Goal: Find specific page/section: Find specific page/section

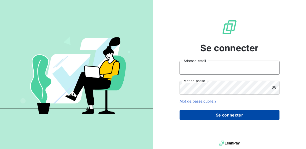
type input "[EMAIL_ADDRESS][DOMAIN_NAME]"
click at [210, 113] on button "Se connecter" at bounding box center [230, 115] width 100 height 11
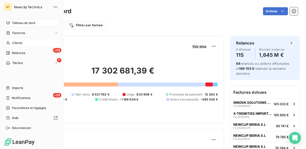
click at [21, 44] on span "Clients" at bounding box center [17, 43] width 10 height 5
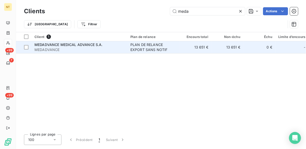
type input "meda"
click at [103, 47] on span "MEDADVANCE" at bounding box center [80, 49] width 90 height 5
type input "medcom"
click at [58, 46] on span "MEDCOMTECH D.O.O" at bounding box center [53, 45] width 36 height 4
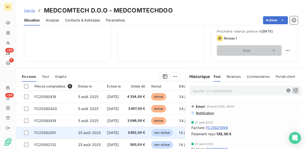
scroll to position [100, 0]
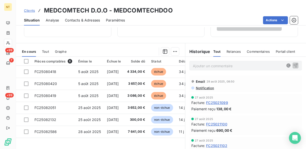
click at [232, 18] on div "Actions" at bounding box center [214, 20] width 167 height 8
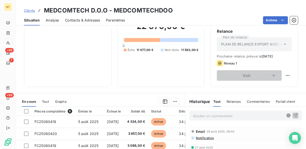
scroll to position [0, 0]
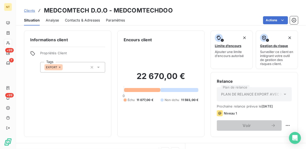
click at [207, 16] on div "Actions" at bounding box center [214, 20] width 167 height 8
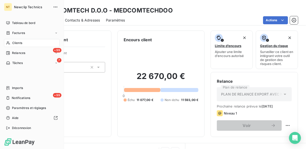
click at [24, 42] on div "Clients" at bounding box center [32, 43] width 56 height 8
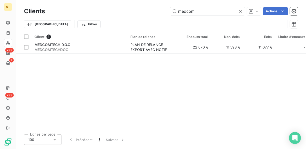
drag, startPoint x: 199, startPoint y: 13, endPoint x: 152, endPoint y: 17, distance: 47.2
click at [152, 17] on div "Clients medcom Actions Trier Filtrer" at bounding box center [161, 19] width 274 height 26
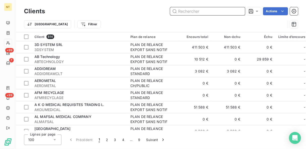
click at [193, 10] on input "text" at bounding box center [207, 11] width 75 height 8
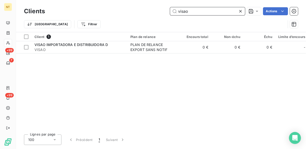
drag, startPoint x: 194, startPoint y: 13, endPoint x: 162, endPoint y: 13, distance: 31.8
click at [162, 13] on div "visao Actions" at bounding box center [174, 11] width 247 height 8
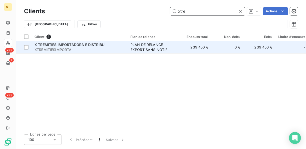
type input "xtre"
click at [76, 47] on span "XTREMITIESIMPORTA" at bounding box center [80, 49] width 90 height 5
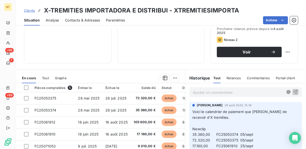
scroll to position [100, 0]
